Goal: Navigation & Orientation: Find specific page/section

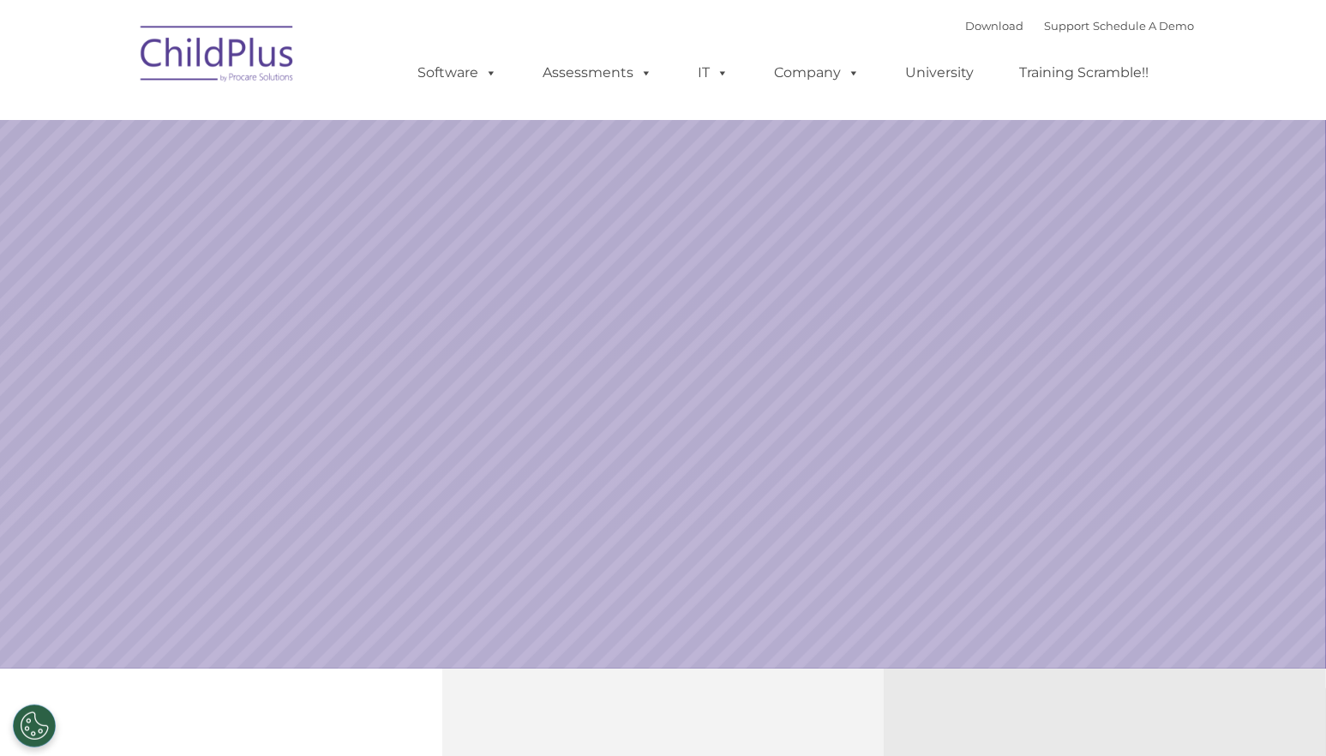
select select "MEDIUM"
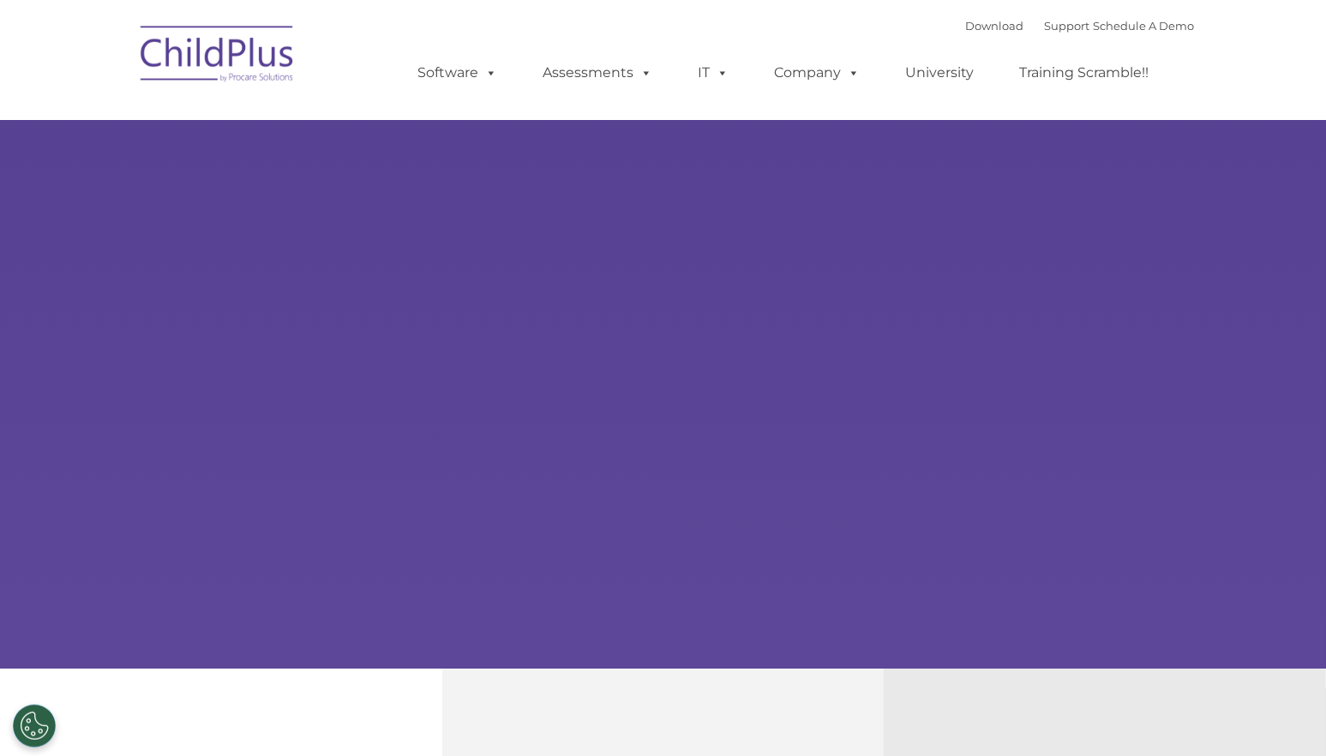
select select "MEDIUM"
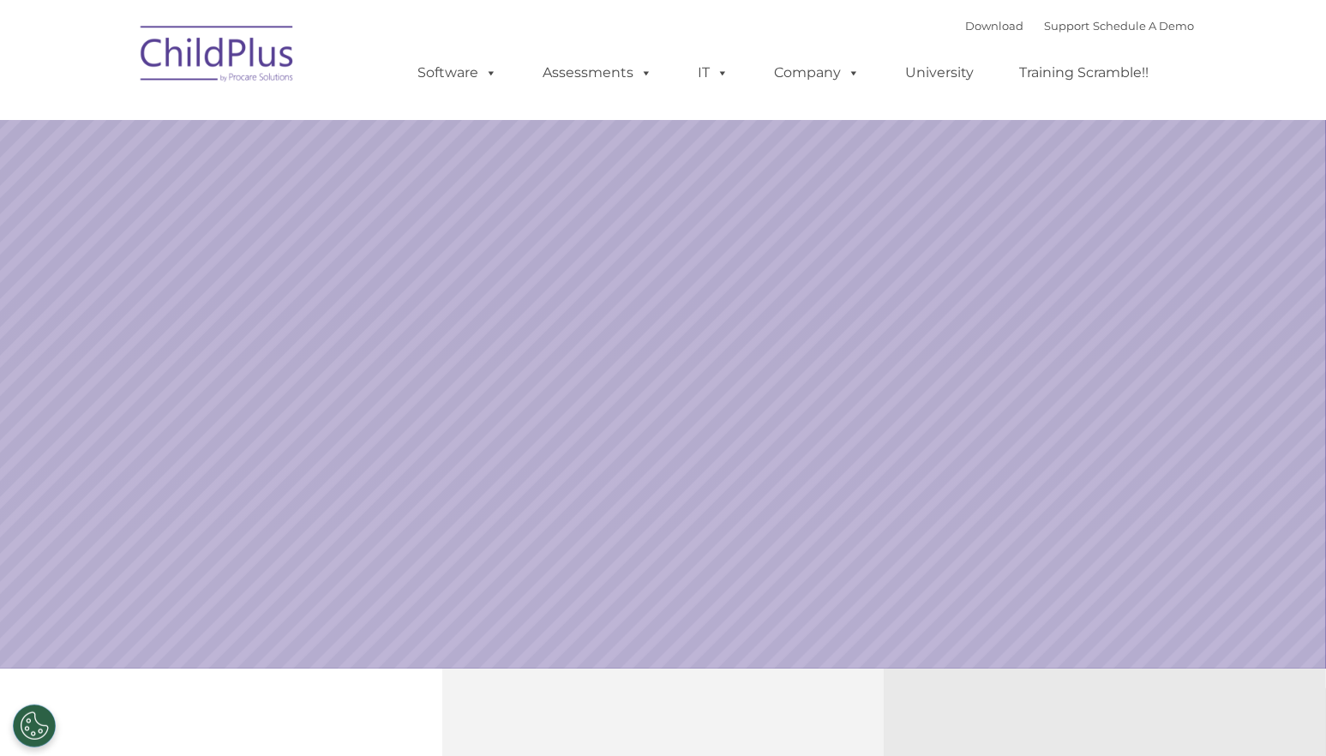
select select "MEDIUM"
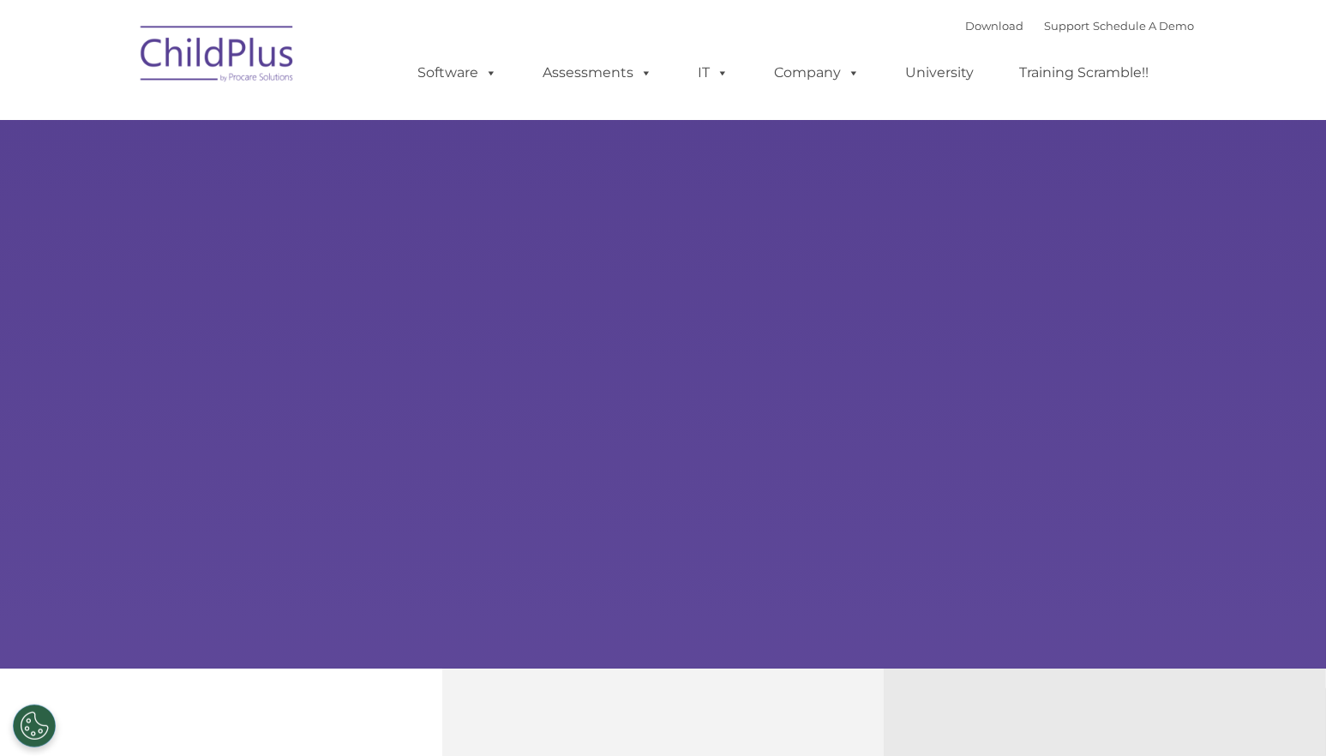
select select "MEDIUM"
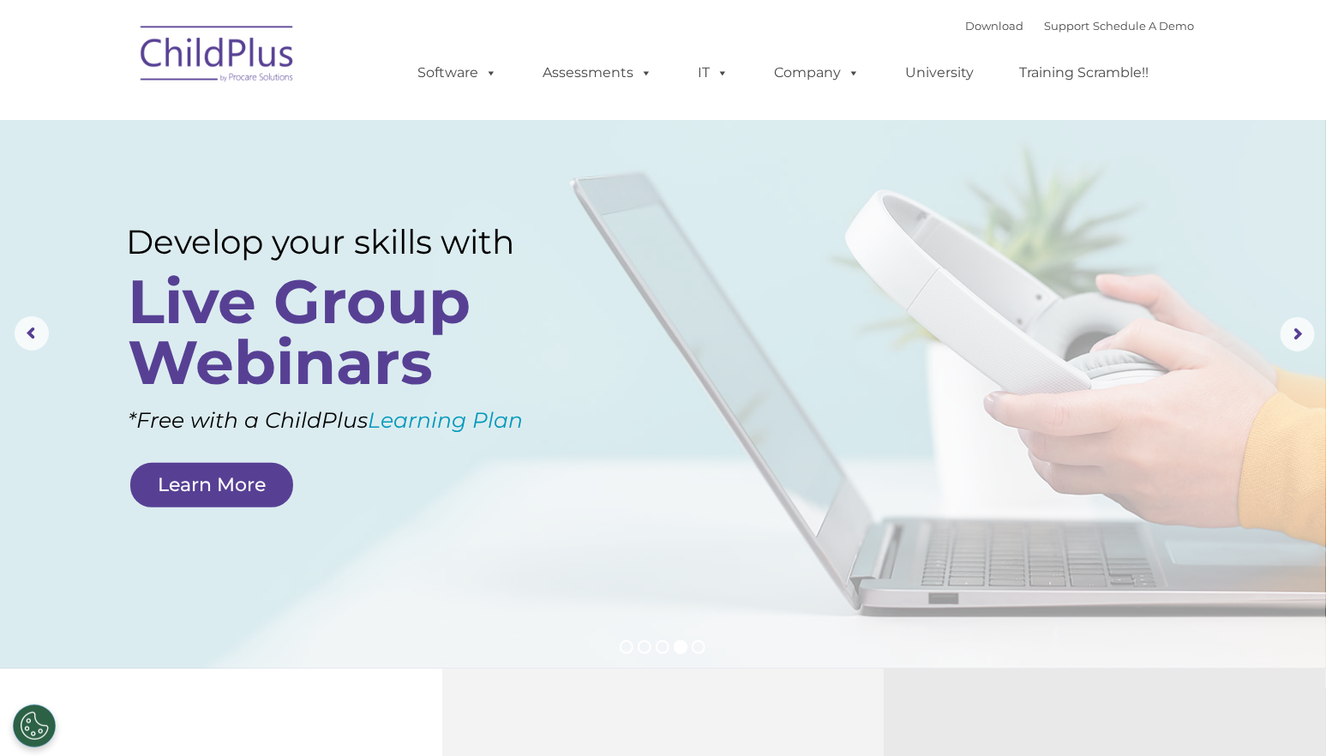
click at [285, 99] on img at bounding box center [217, 57] width 171 height 86
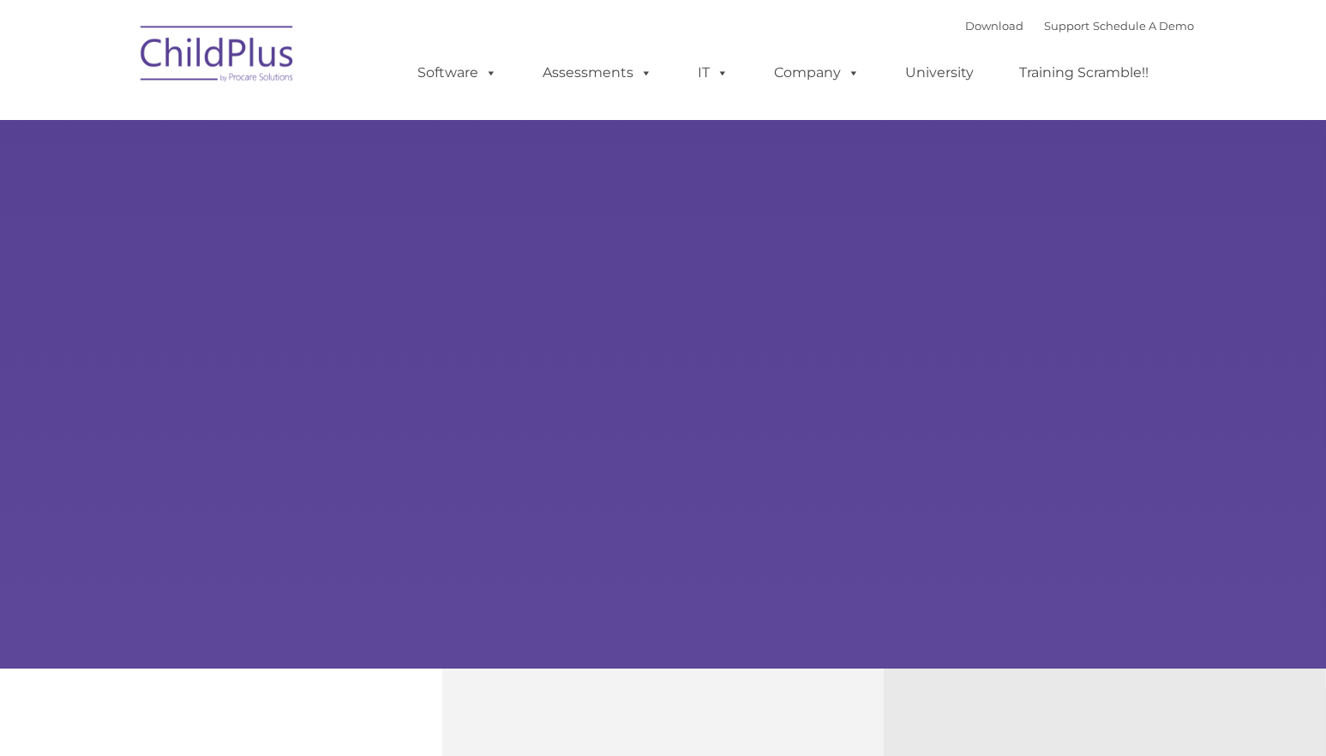
type input ""
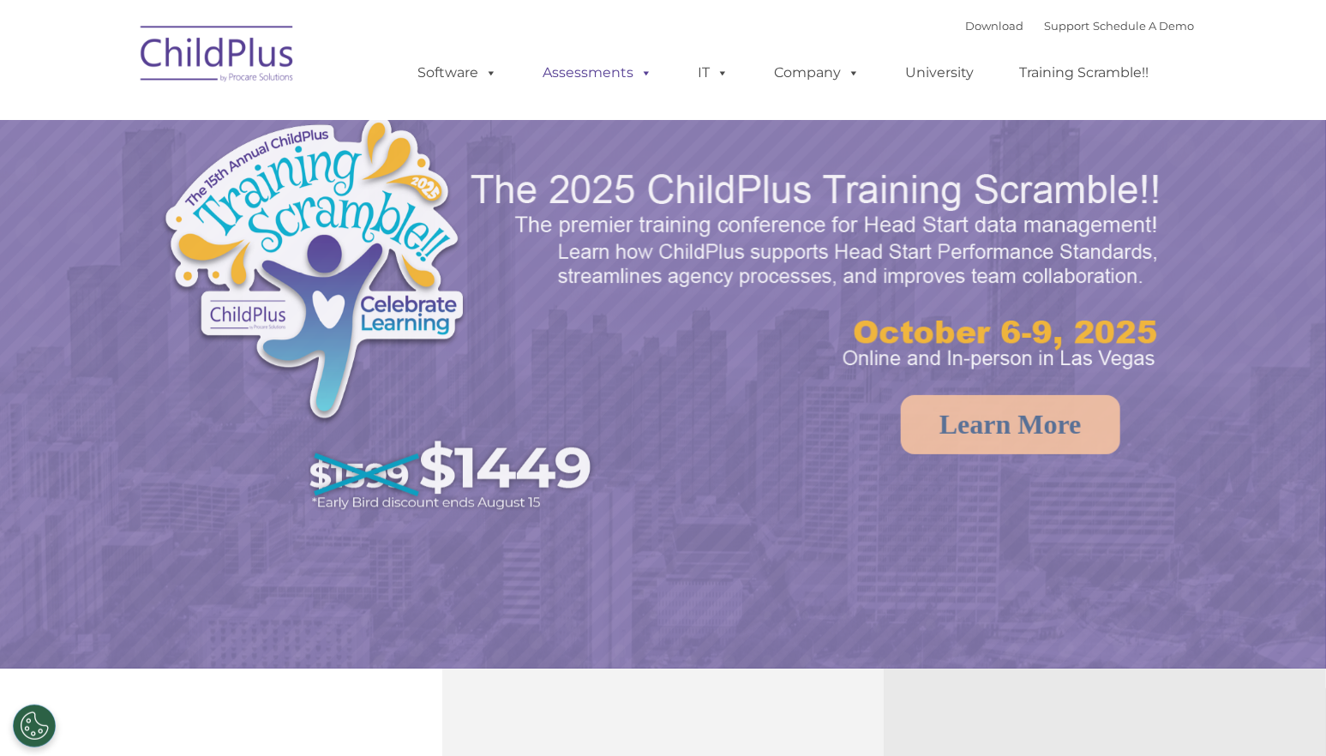
click at [599, 72] on link "Assessments" at bounding box center [598, 73] width 144 height 34
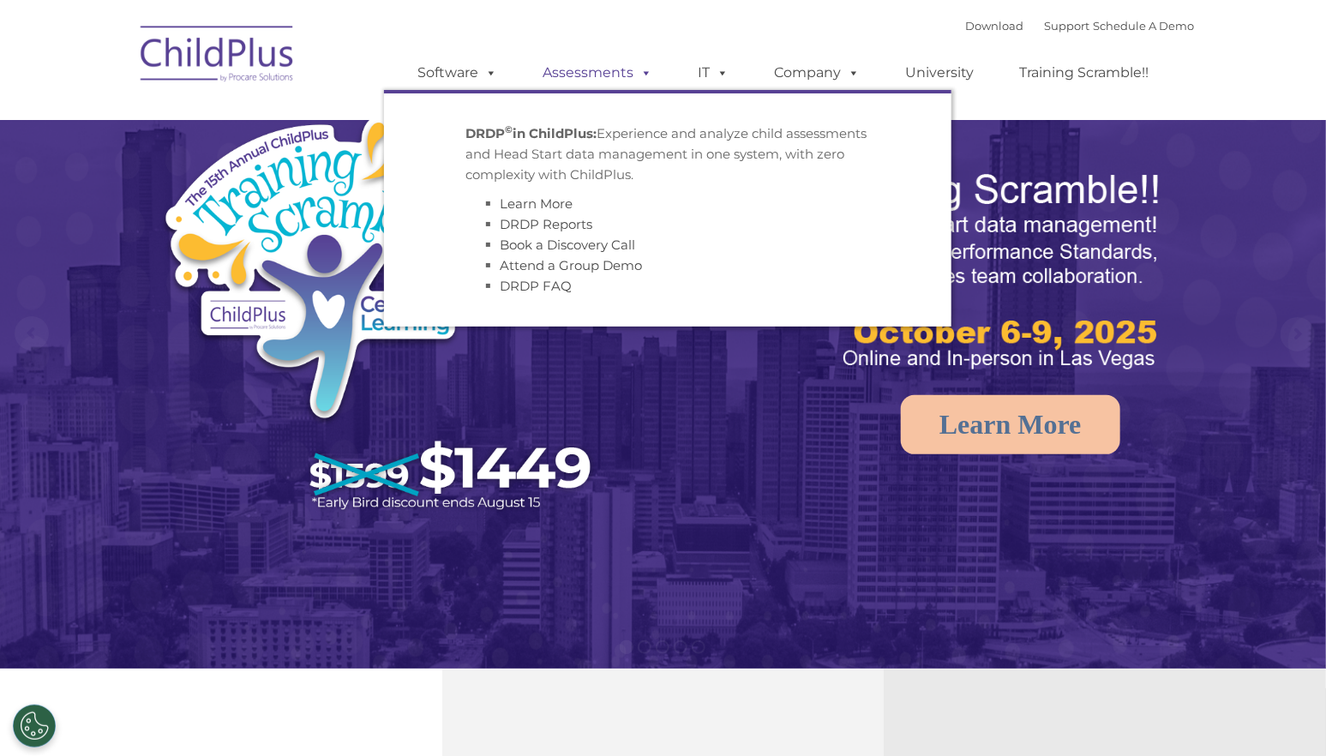
select select "MEDIUM"
click at [266, 299] on img at bounding box center [383, 318] width 446 height 411
